Goal: Task Accomplishment & Management: Use online tool/utility

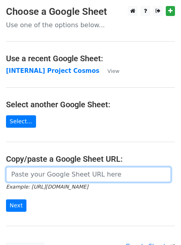
click at [76, 174] on input "url" at bounding box center [88, 174] width 165 height 15
paste input "https://docs.google.com/spreadsheets/d/1PXdslkvZbqUX4VGi4v2h9X_qwEfGhnAZYl8cg5S…"
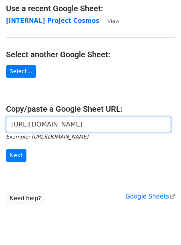
scroll to position [61, 0]
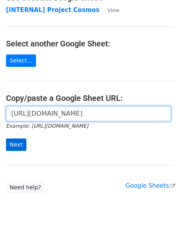
type input "https://docs.google.com/spreadsheets/d/1PXdslkvZbqUX4VGi4v2h9X_qwEfGhnAZYl8cg5S…"
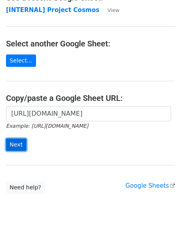
click at [21, 145] on input "Next" at bounding box center [16, 144] width 20 height 12
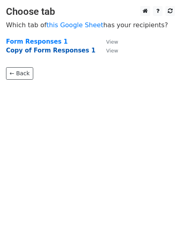
click at [35, 53] on strong "Copy of Form Responses 1" at bounding box center [50, 50] width 89 height 7
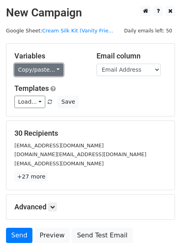
click at [41, 71] on link "Copy/paste..." at bounding box center [38, 70] width 49 height 12
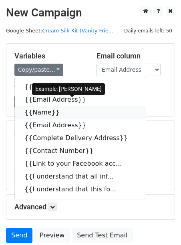
click at [41, 110] on link "{{Name}}" at bounding box center [80, 112] width 131 height 13
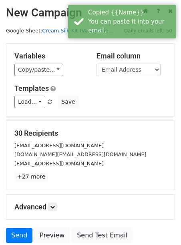
click at [60, 31] on link "Cream Silk Kit (Vanity Frie..." at bounding box center [77, 31] width 71 height 6
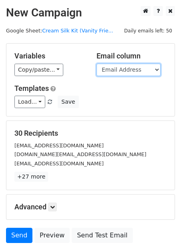
click at [142, 70] on select "Timestamp Email Address Name Email Address Complete Delivery Address Contact Nu…" at bounding box center [128, 70] width 64 height 12
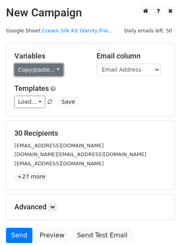
click at [32, 65] on link "Copy/paste..." at bounding box center [38, 70] width 49 height 12
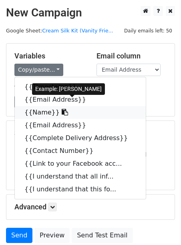
click at [60, 107] on link "{{Name}}" at bounding box center [80, 112] width 131 height 13
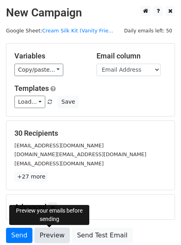
click at [48, 232] on link "Preview" at bounding box center [51, 234] width 35 height 15
click at [46, 234] on link "Preview" at bounding box center [51, 234] width 35 height 15
click at [49, 235] on link "Preview" at bounding box center [51, 234] width 35 height 15
click at [51, 235] on link "Preview" at bounding box center [51, 234] width 35 height 15
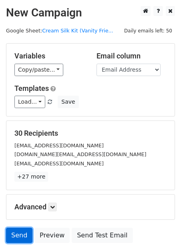
click at [21, 233] on link "Send" at bounding box center [19, 234] width 26 height 15
